Goal: Task Accomplishment & Management: Manage account settings

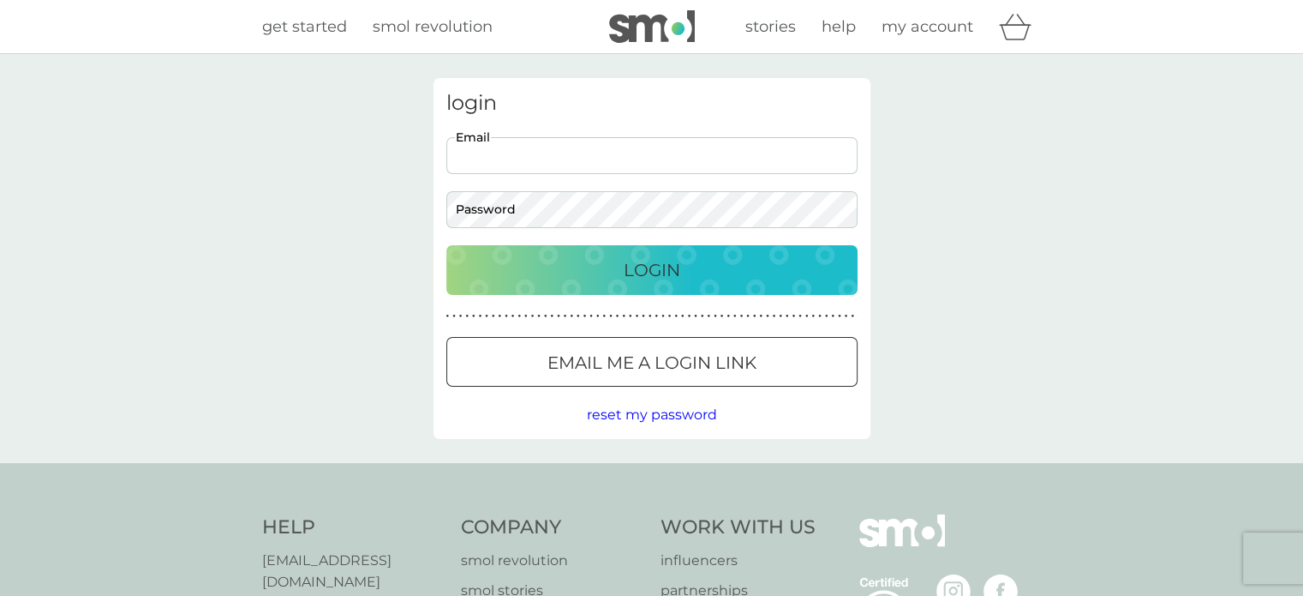
click at [482, 161] on input "Email" at bounding box center [651, 155] width 411 height 37
click at [494, 156] on input "Email" at bounding box center [651, 155] width 411 height 37
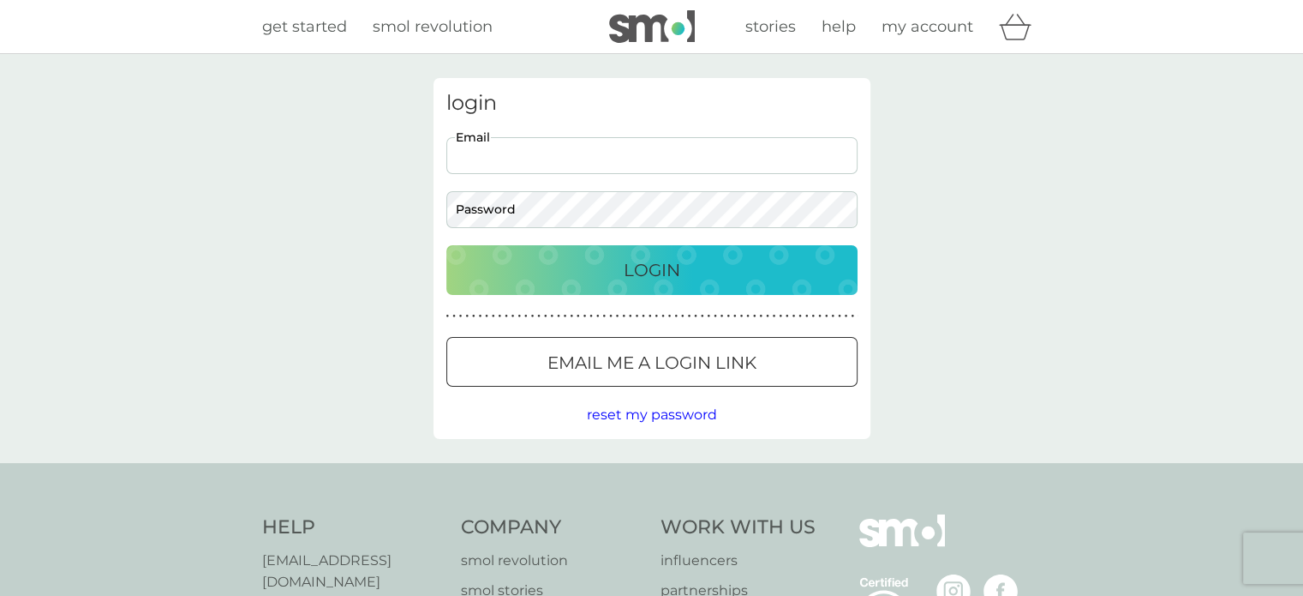
click at [634, 154] on input "Email" at bounding box center [651, 155] width 411 height 37
type input "[EMAIL_ADDRESS][DOMAIN_NAME]"
click at [624, 263] on p "Login" at bounding box center [652, 269] width 57 height 27
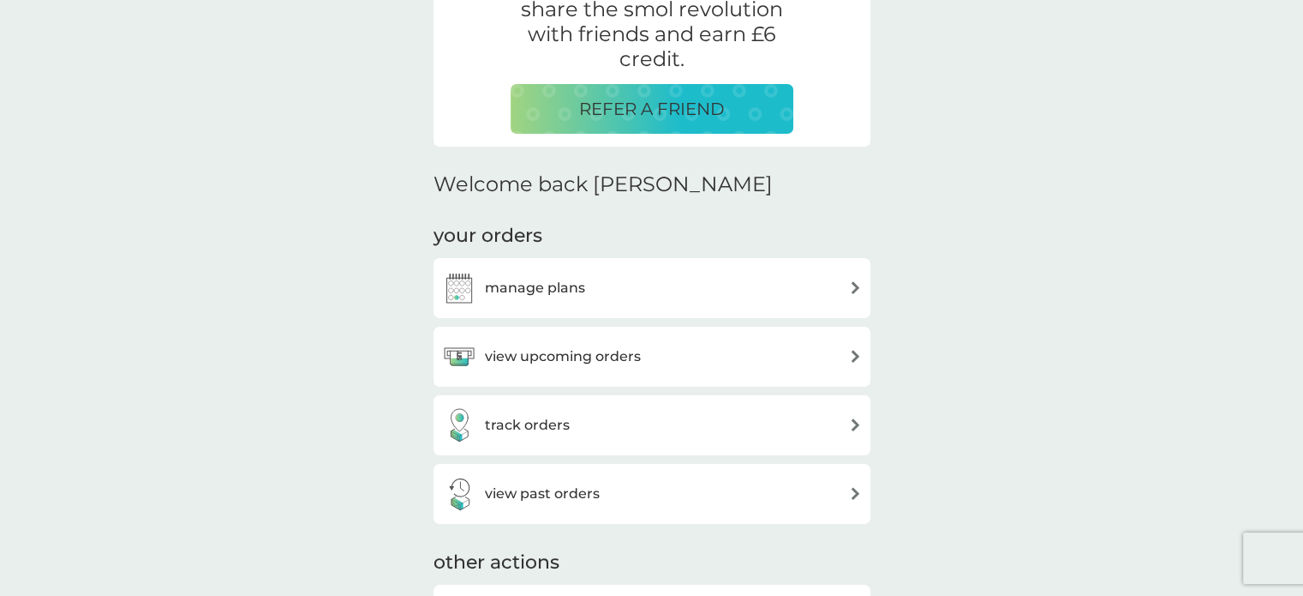
scroll to position [357, 0]
click at [533, 282] on h3 "manage plans" at bounding box center [535, 288] width 100 height 22
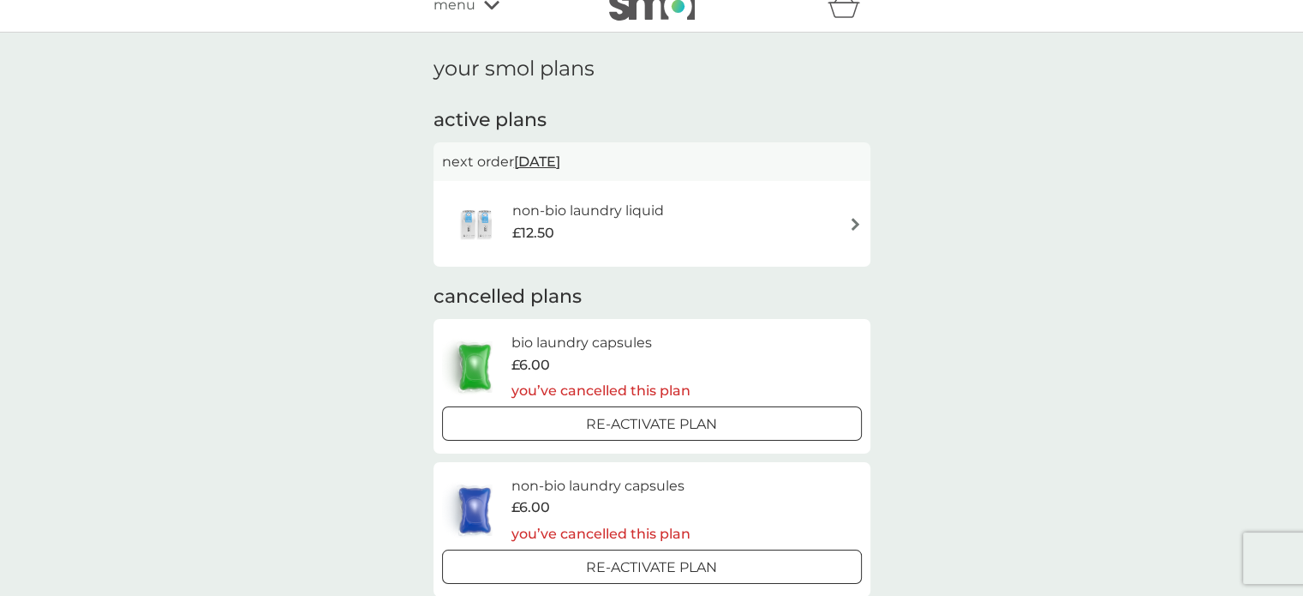
scroll to position [22, 0]
click at [734, 228] on div "non-bio laundry liquid £12.50" at bounding box center [652, 223] width 420 height 60
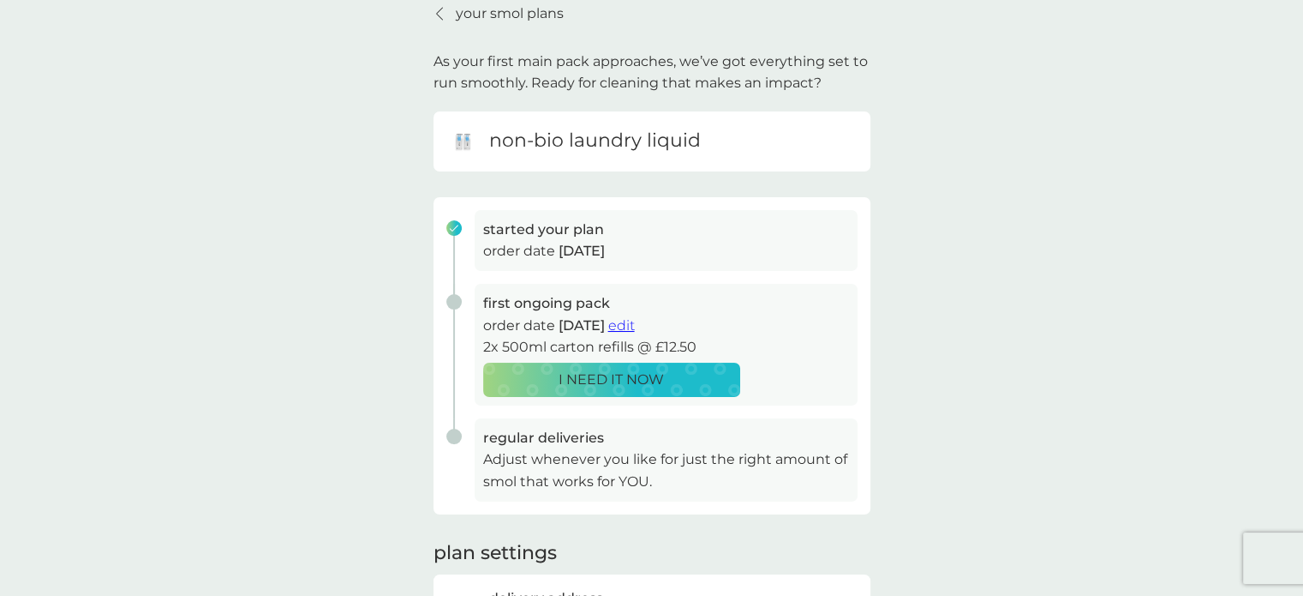
scroll to position [89, 0]
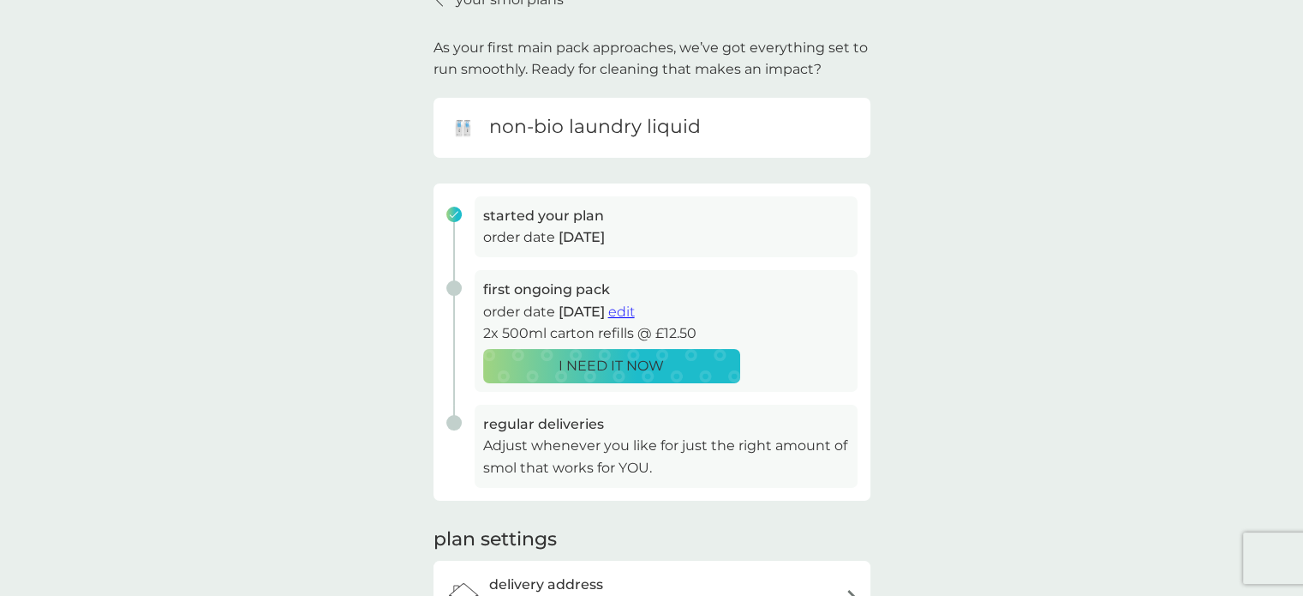
click at [603, 366] on p "I NEED IT NOW" at bounding box center [611, 366] width 105 height 22
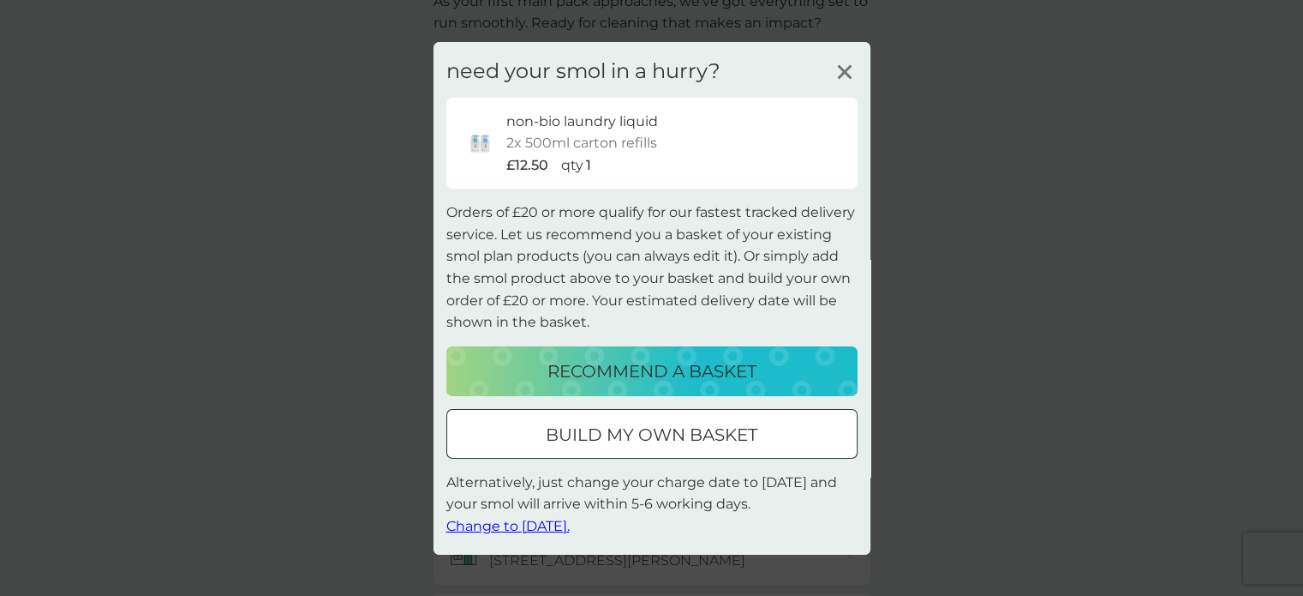
scroll to position [136, 0]
click at [530, 524] on span "Change to tomorrow." at bounding box center [507, 526] width 123 height 16
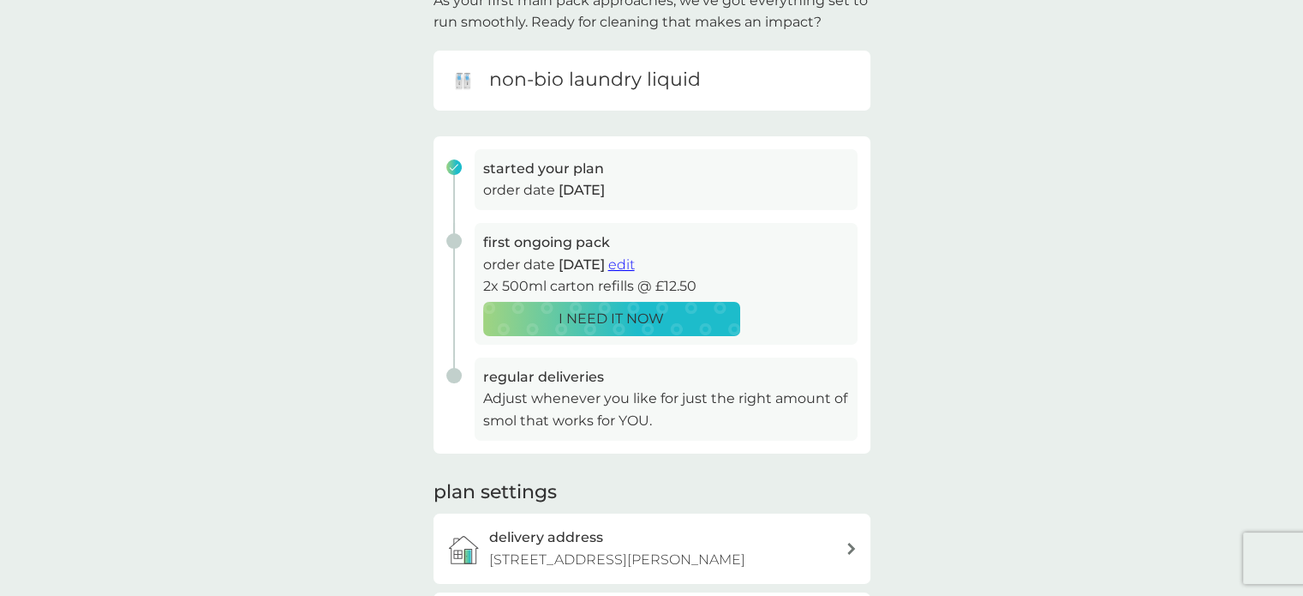
click at [635, 263] on span "edit" at bounding box center [621, 264] width 27 height 16
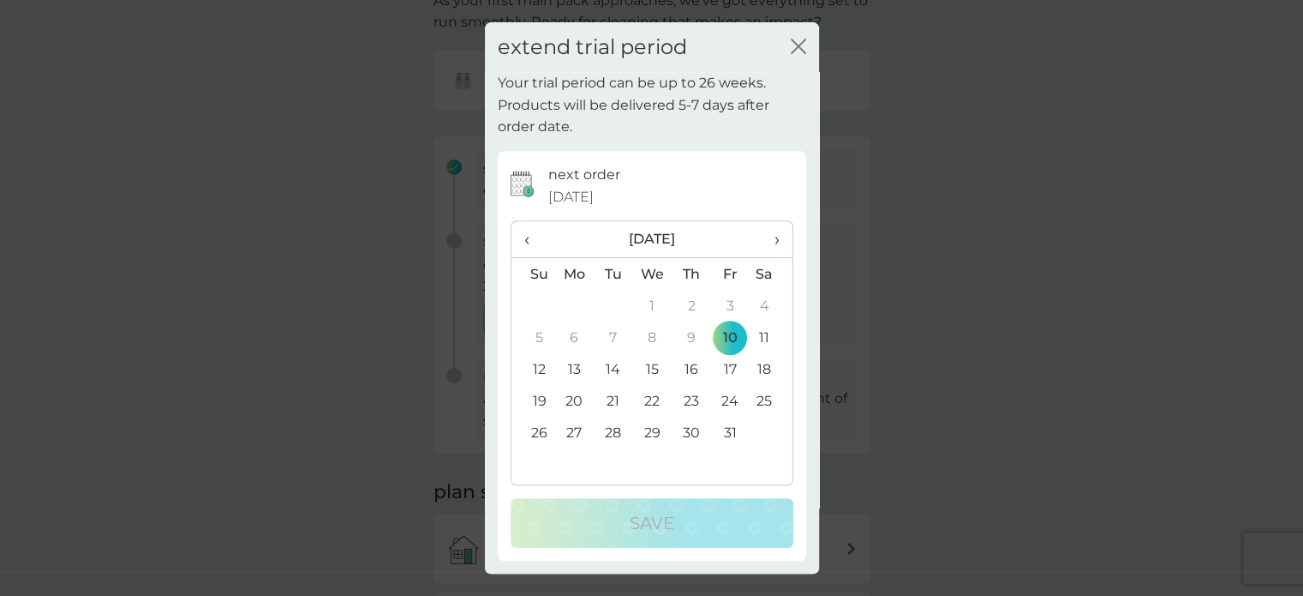
click at [570, 364] on td "13" at bounding box center [574, 369] width 39 height 32
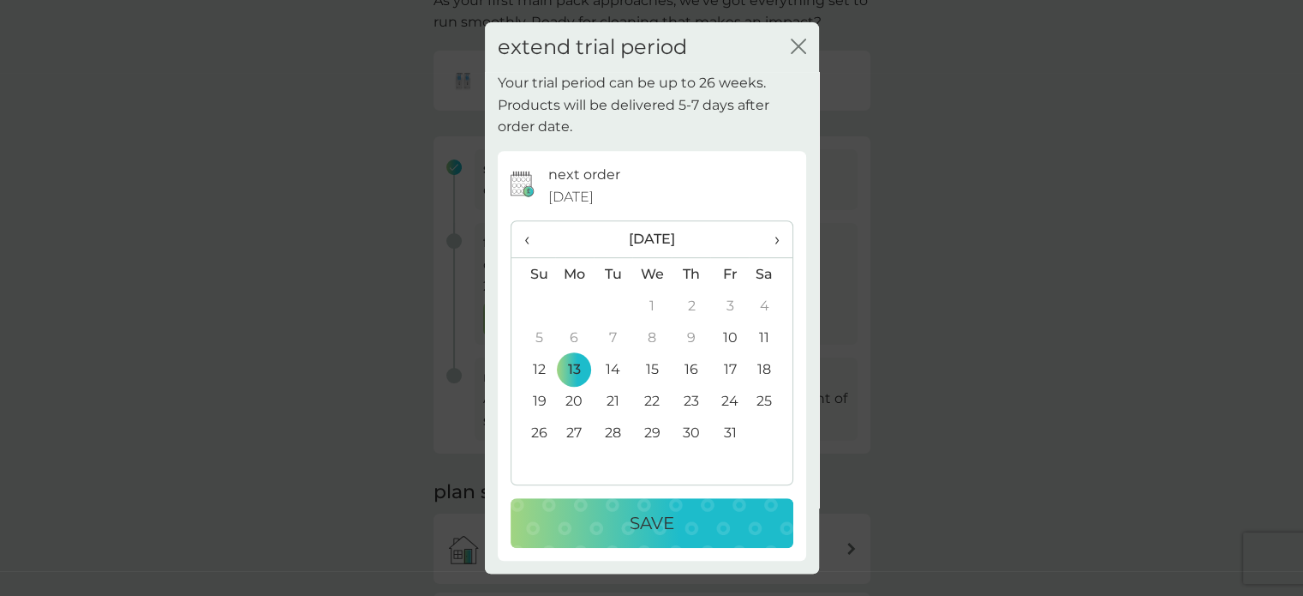
click at [631, 524] on p "Save" at bounding box center [652, 522] width 45 height 27
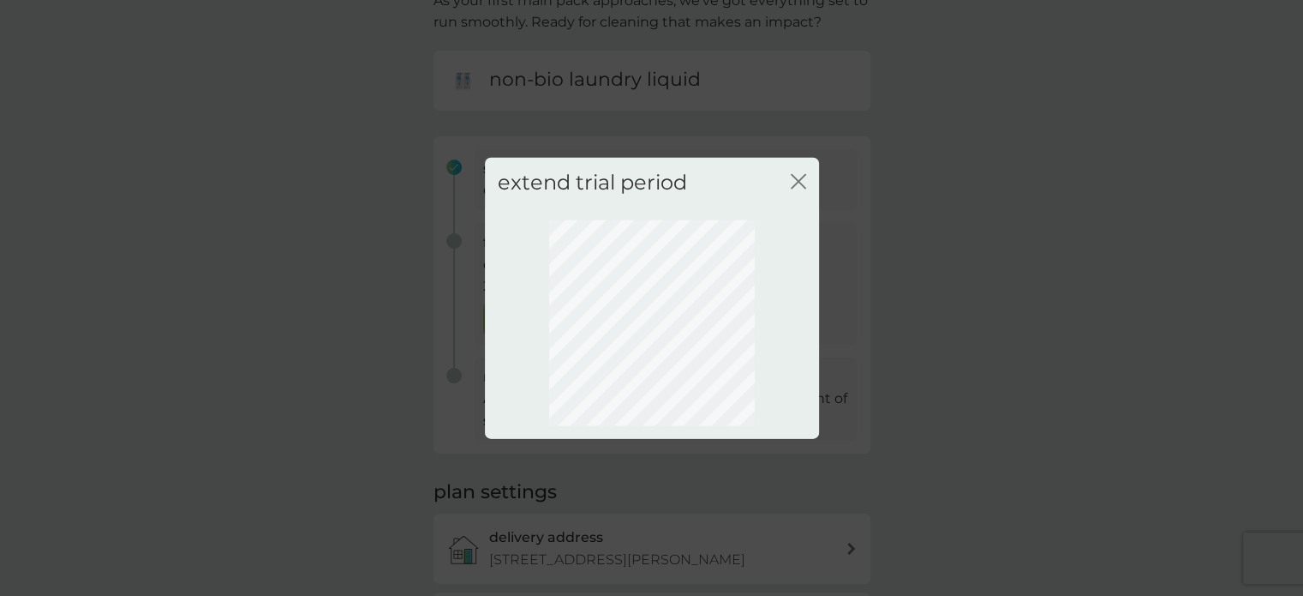
scroll to position [123, 0]
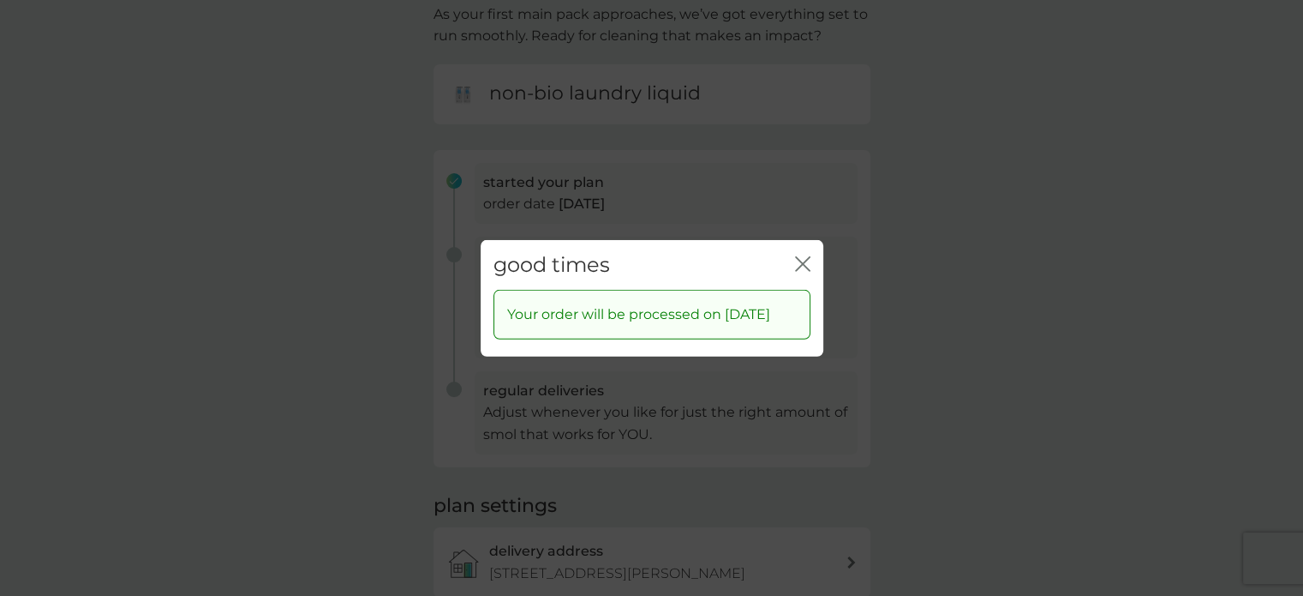
click at [807, 255] on icon "close" at bounding box center [802, 262] width 15 height 15
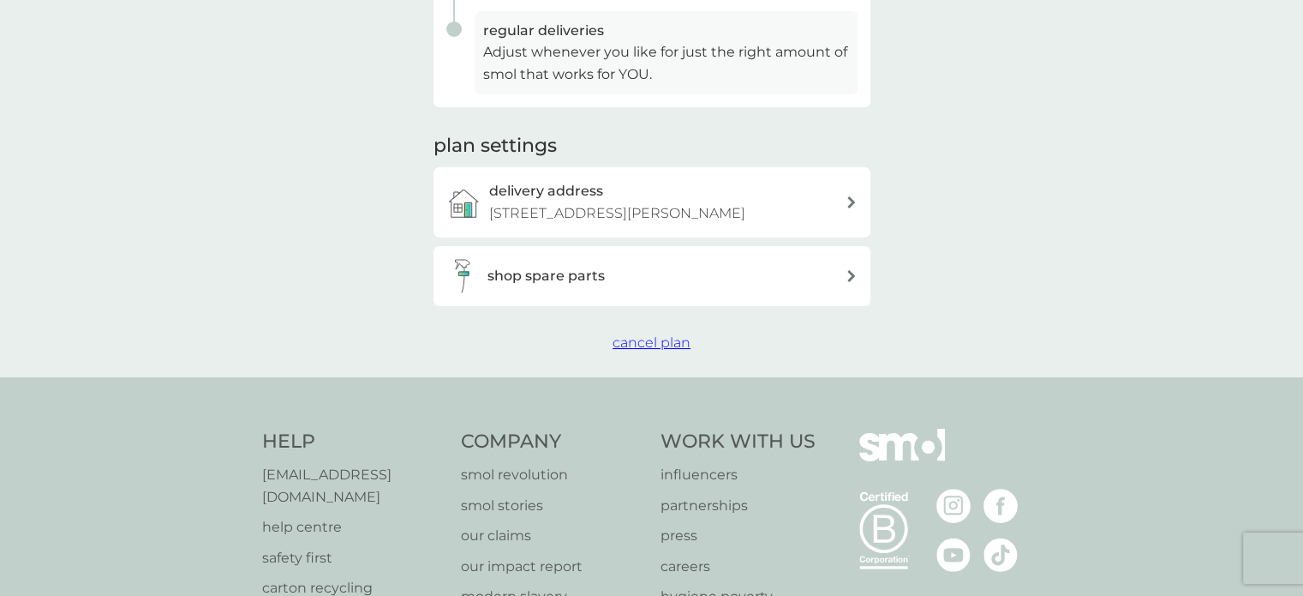
scroll to position [0, 0]
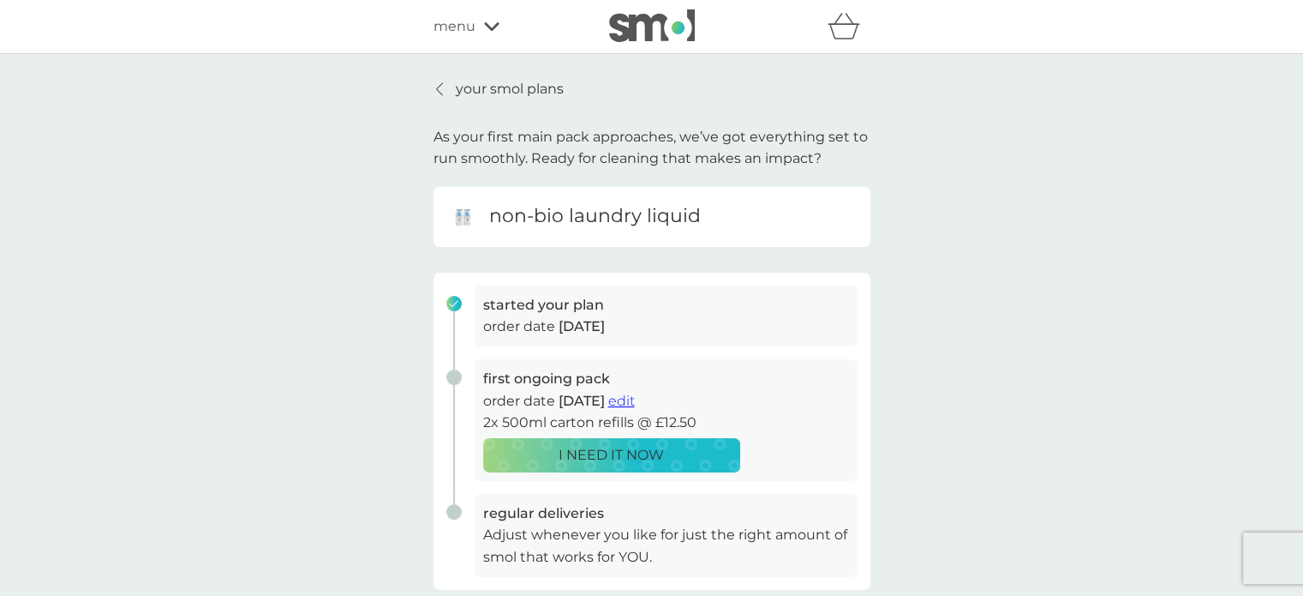
click at [439, 45] on div "refer a friend & you BOTH save smol impact smol shop your smol plans your upcom…" at bounding box center [651, 27] width 1303 height 54
click at [434, 96] on link "your smol plans" at bounding box center [499, 89] width 130 height 22
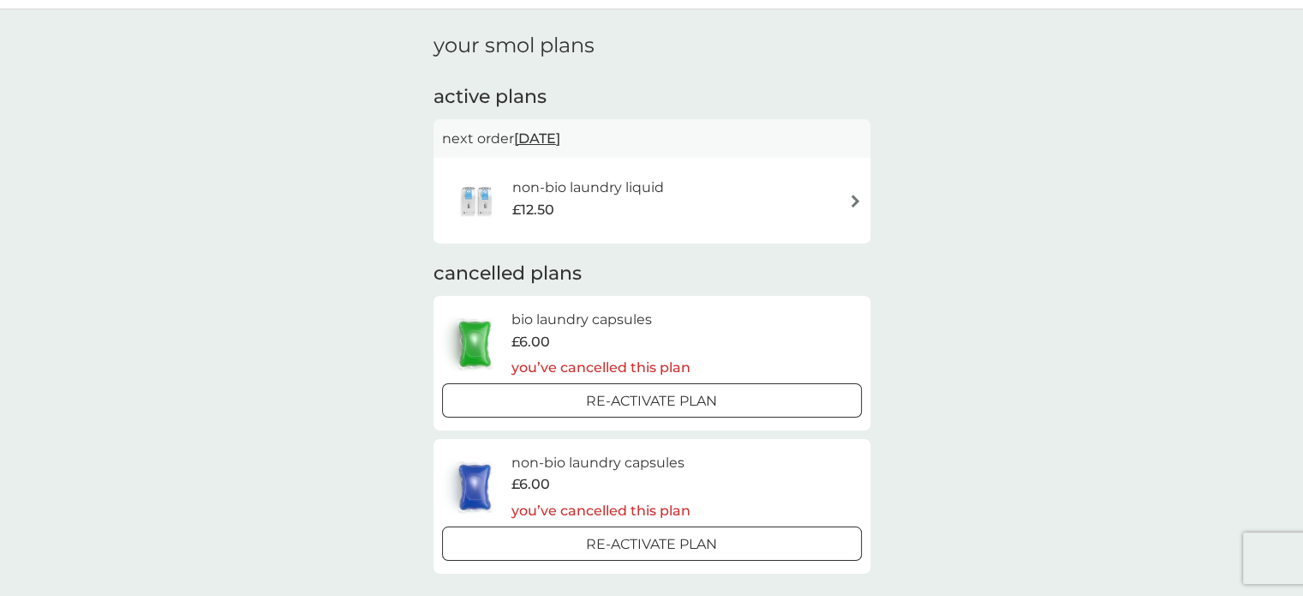
scroll to position [38, 0]
